Goal: Check status: Check status

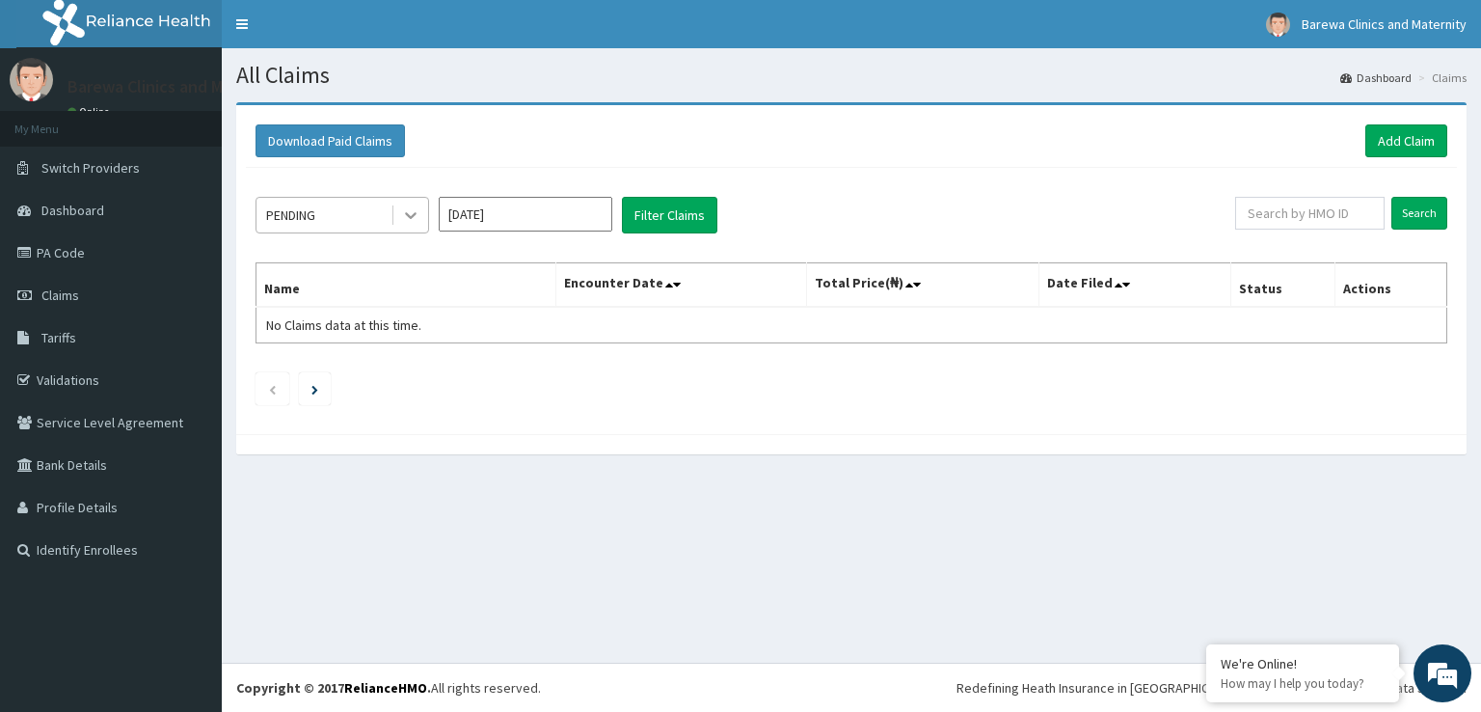
click at [414, 213] on icon at bounding box center [411, 216] width 12 height 7
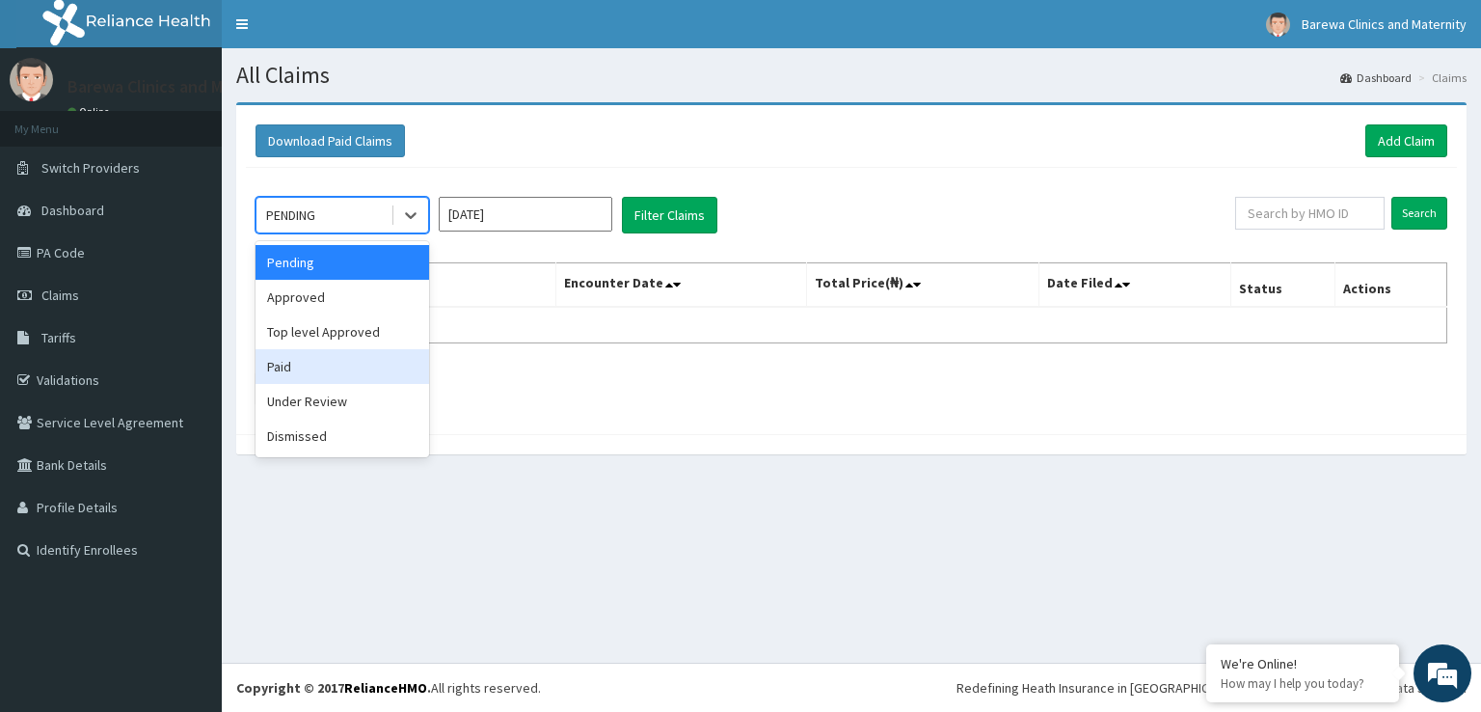
click at [380, 359] on div "Paid" at bounding box center [343, 366] width 174 height 35
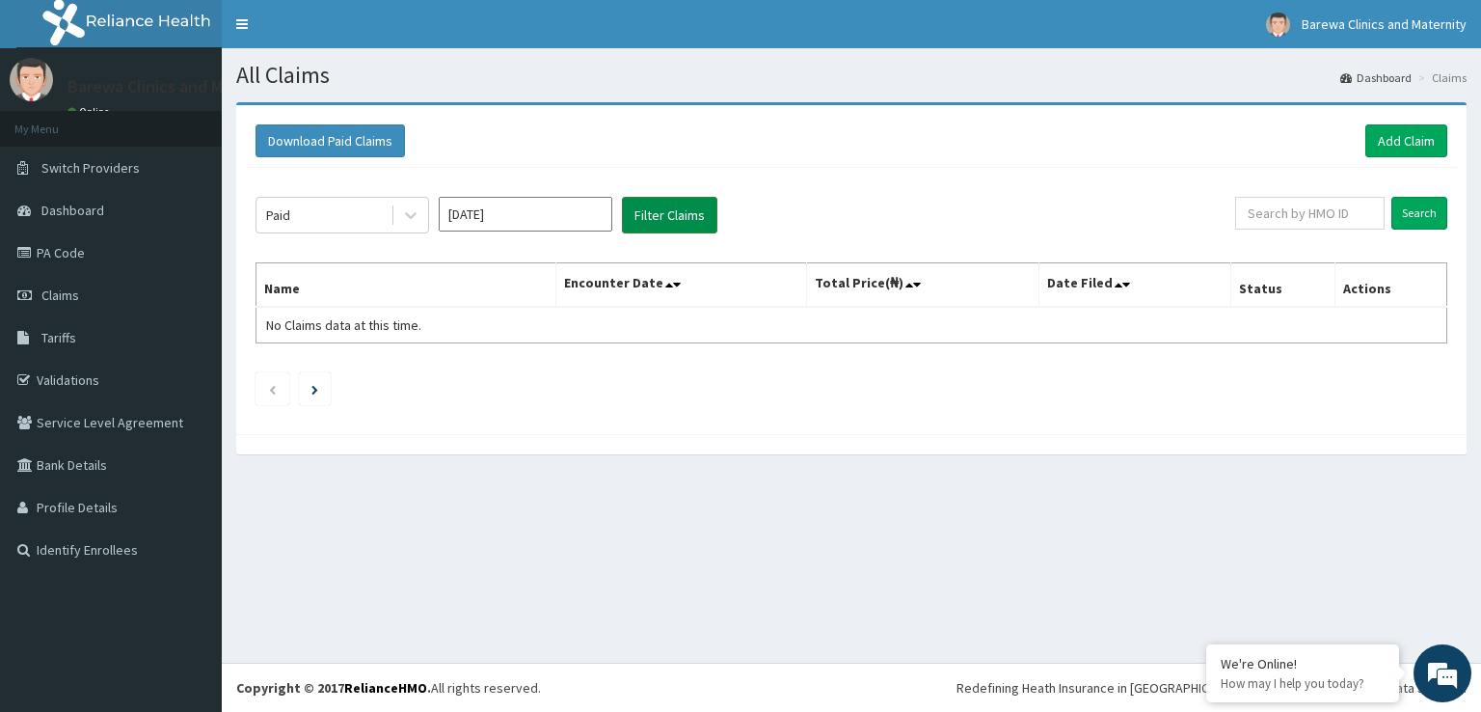
click at [671, 221] on button "Filter Claims" at bounding box center [669, 215] width 95 height 37
click at [410, 217] on icon at bounding box center [411, 216] width 12 height 7
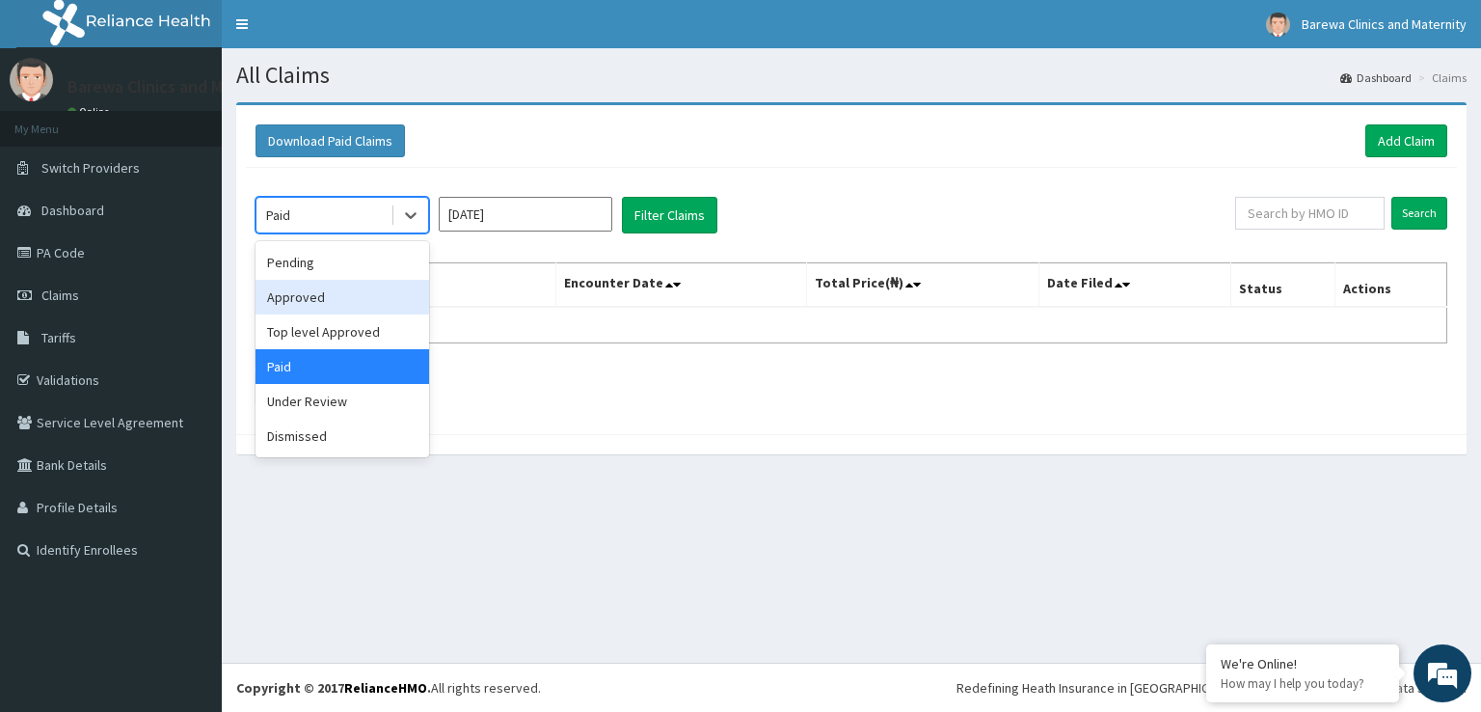
click at [295, 307] on div "Approved" at bounding box center [343, 297] width 174 height 35
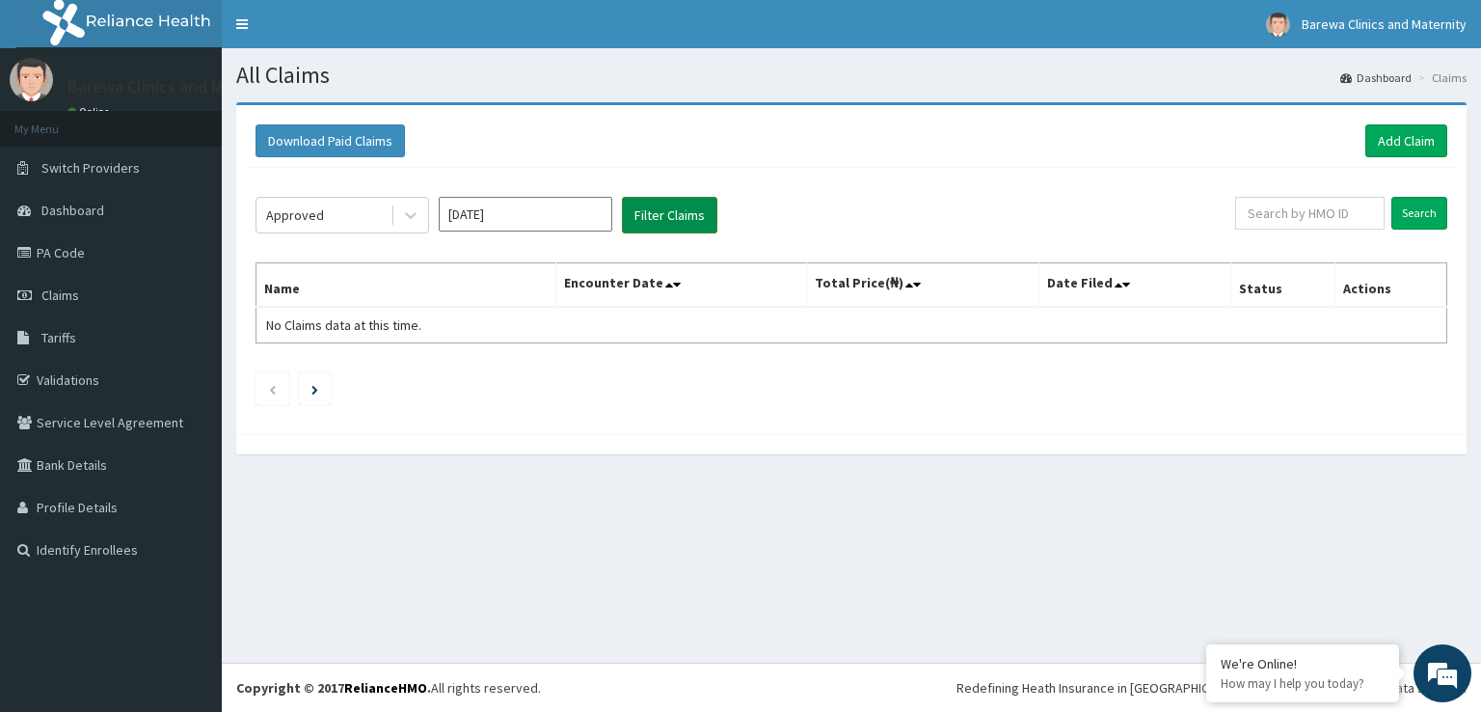
click at [683, 210] on button "Filter Claims" at bounding box center [669, 215] width 95 height 37
